Goal: Find specific page/section: Find specific page/section

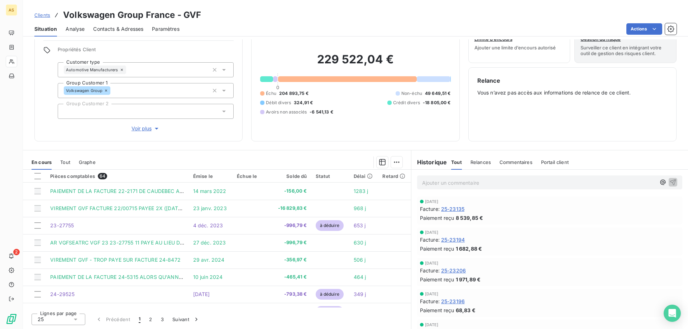
scroll to position [174, 0]
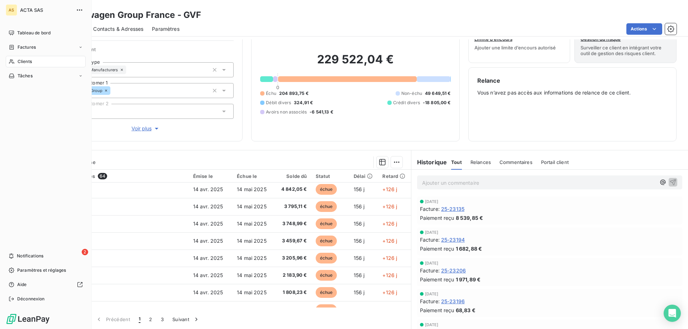
click at [19, 61] on span "Clients" at bounding box center [25, 61] width 14 height 6
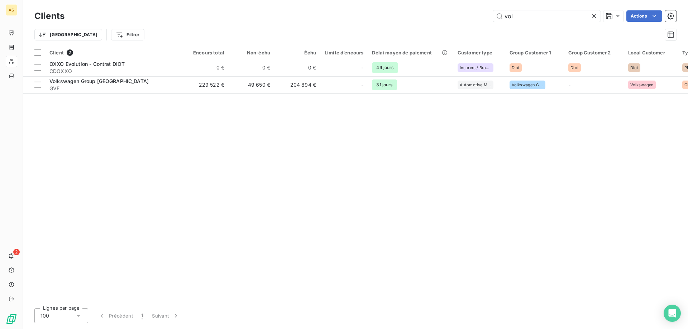
drag, startPoint x: 473, startPoint y: 19, endPoint x: 468, endPoint y: 19, distance: 5.7
click at [468, 19] on div "vol Actions" at bounding box center [374, 15] width 603 height 11
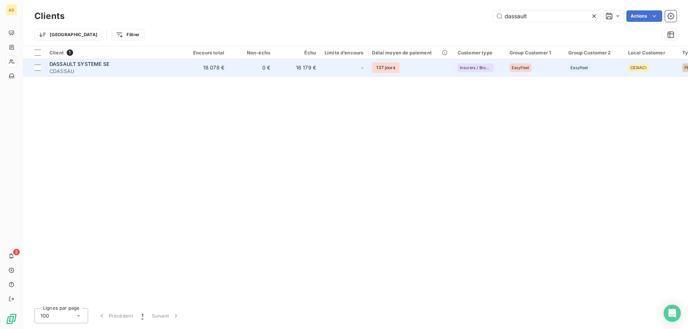
type input "dassault"
click at [208, 69] on td "18 078 €" at bounding box center [206, 67] width 46 height 17
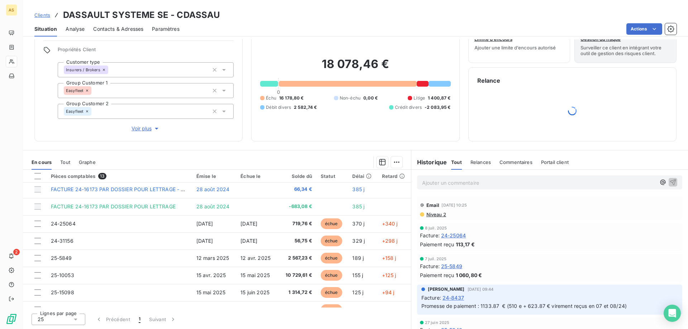
scroll to position [99, 0]
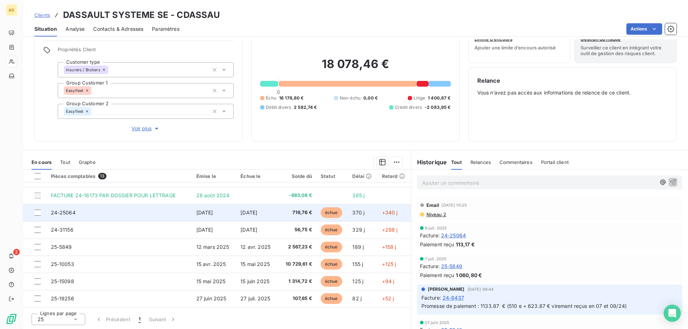
click at [171, 210] on td "24-25064" at bounding box center [119, 212] width 145 height 17
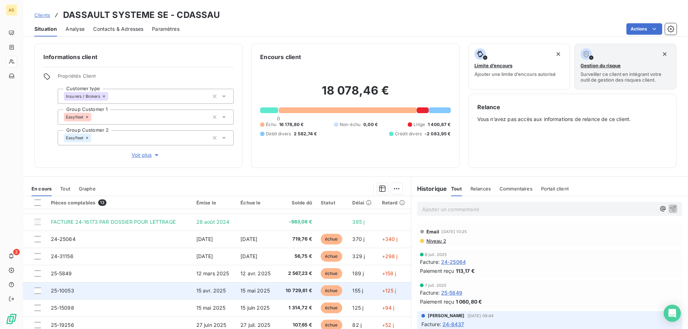
scroll to position [27, 0]
